Goal: Check status

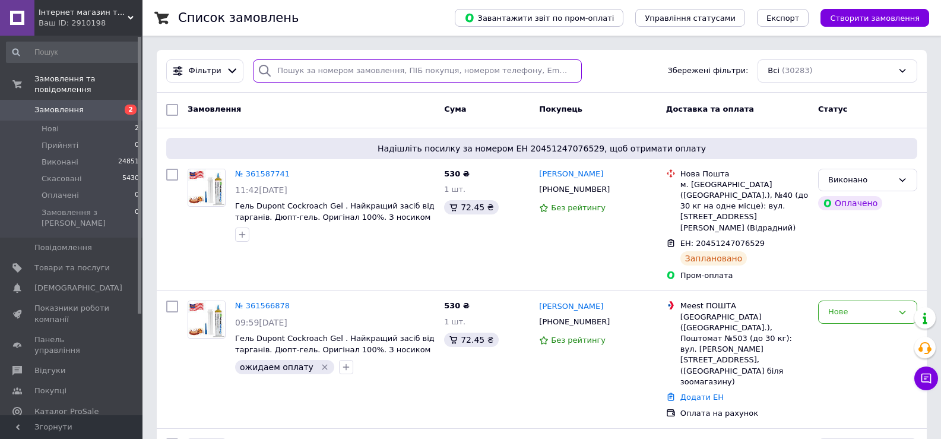
click at [284, 71] on input "search" at bounding box center [417, 70] width 328 height 23
paste input "Петрова"
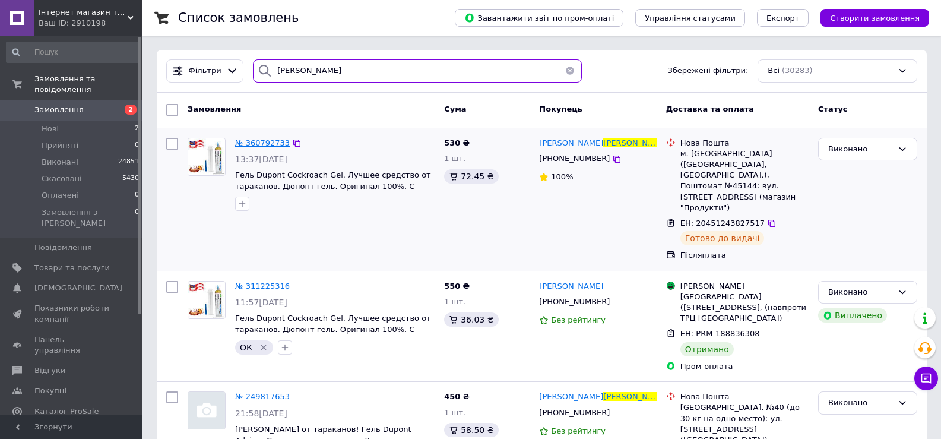
type input "Петрова"
click at [58, 157] on span "Виконані" at bounding box center [60, 162] width 37 height 11
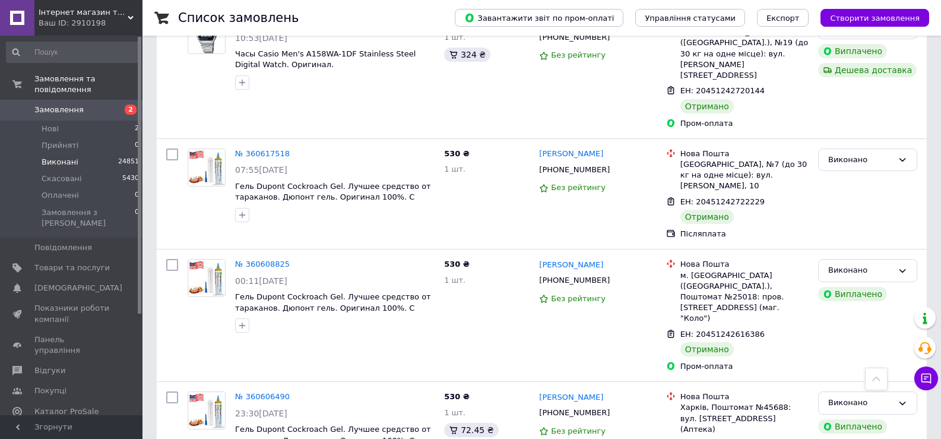
scroll to position [7426, 0]
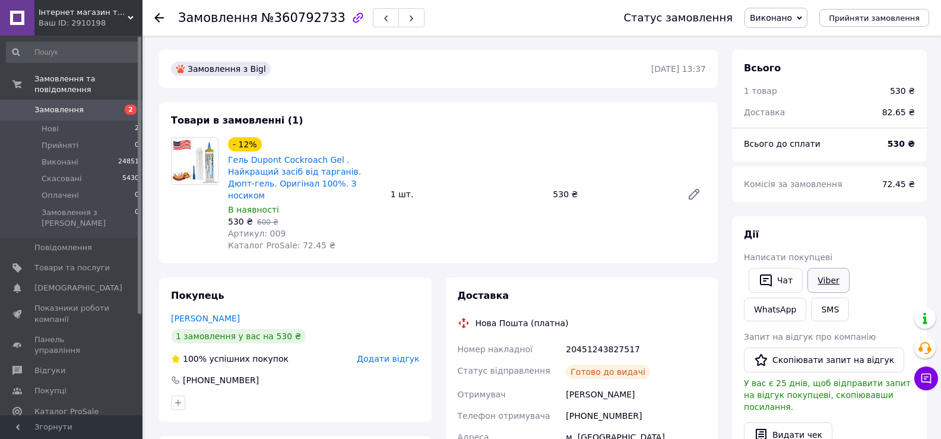
click at [822, 276] on link "Viber" at bounding box center [828, 280] width 42 height 25
click at [281, 18] on span "№360792733" at bounding box center [303, 18] width 84 height 14
copy span "360792733"
